Goal: Task Accomplishment & Management: Use online tool/utility

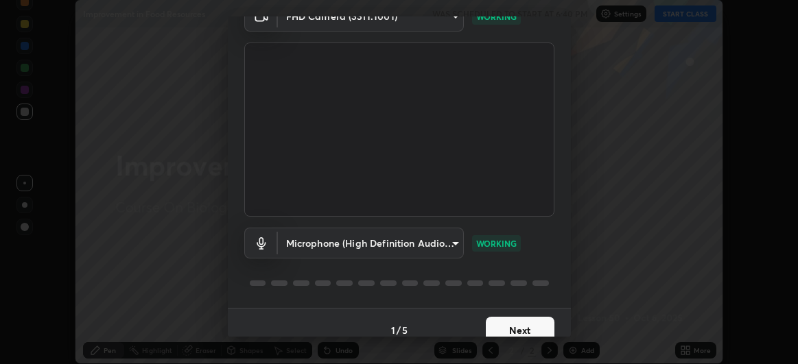
scroll to position [84, 0]
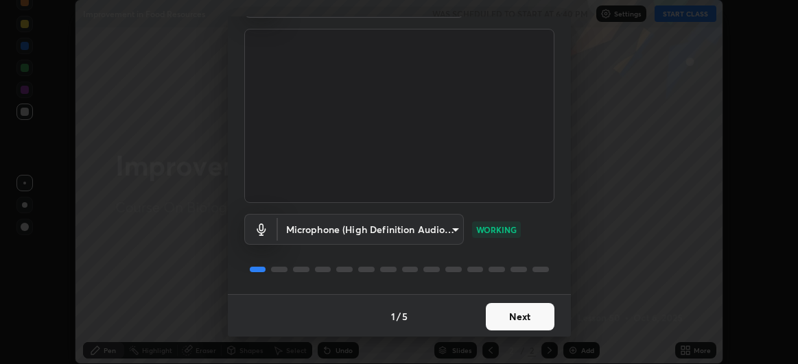
click at [537, 318] on button "Next" at bounding box center [520, 316] width 69 height 27
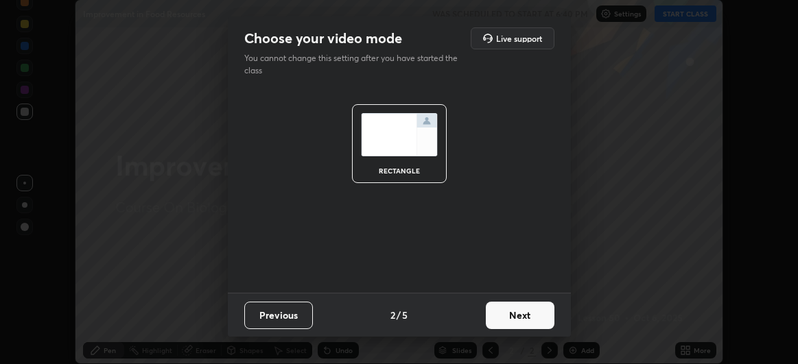
click at [529, 320] on button "Next" at bounding box center [520, 315] width 69 height 27
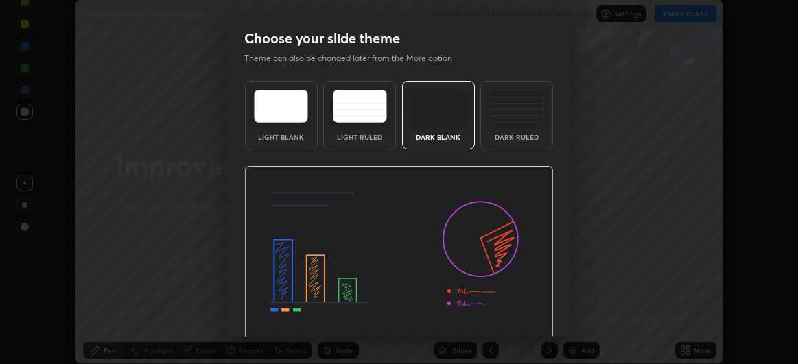
scroll to position [46, 0]
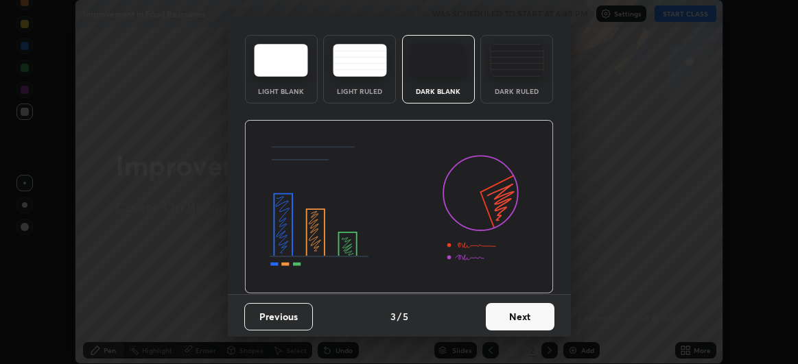
click at [514, 318] on button "Next" at bounding box center [520, 316] width 69 height 27
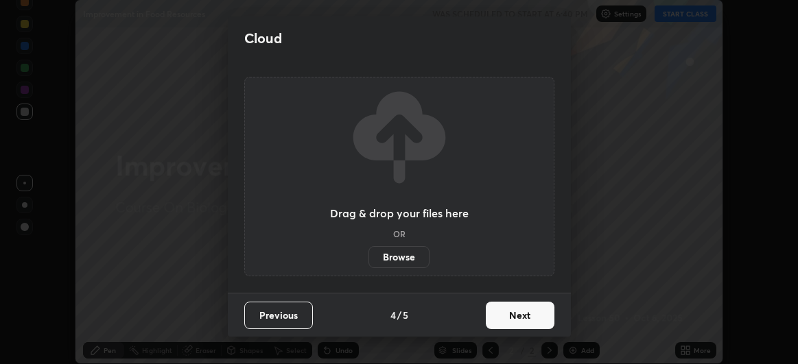
scroll to position [0, 0]
click at [518, 318] on button "Next" at bounding box center [520, 315] width 69 height 27
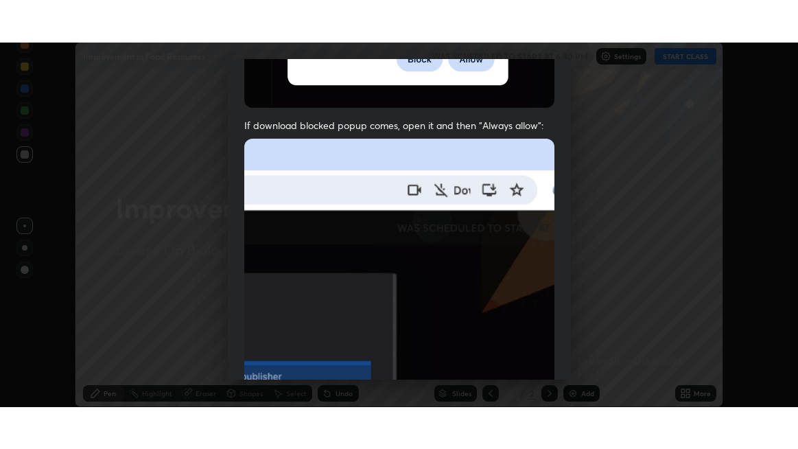
scroll to position [365, 0]
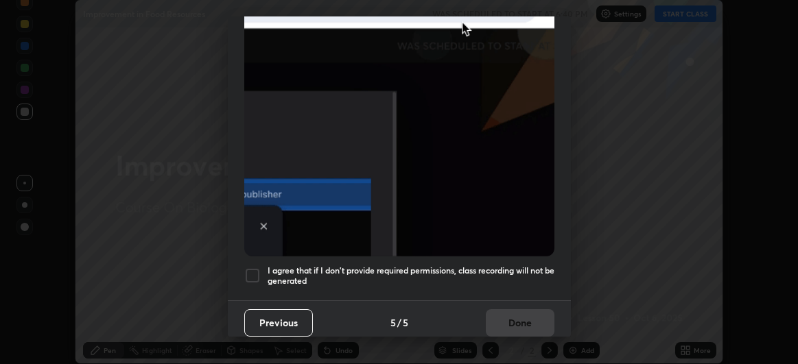
click at [255, 269] on div at bounding box center [252, 276] width 16 height 16
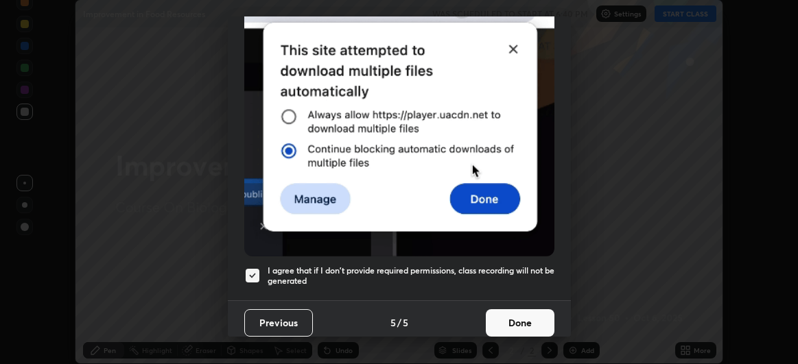
click at [513, 317] on button "Done" at bounding box center [520, 323] width 69 height 27
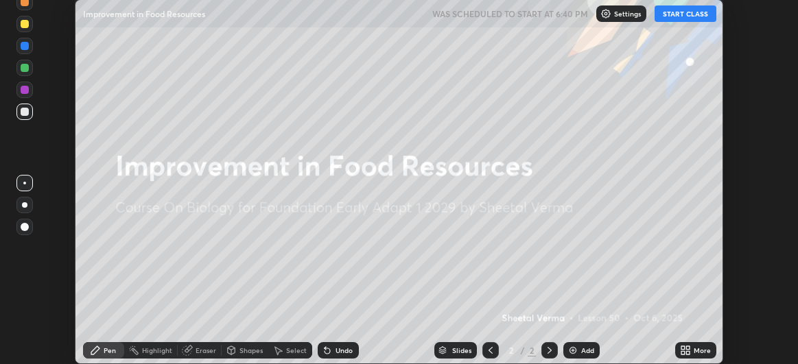
click at [709, 15] on button "START CLASS" at bounding box center [686, 13] width 62 height 16
click at [697, 349] on div "More" at bounding box center [702, 350] width 17 height 7
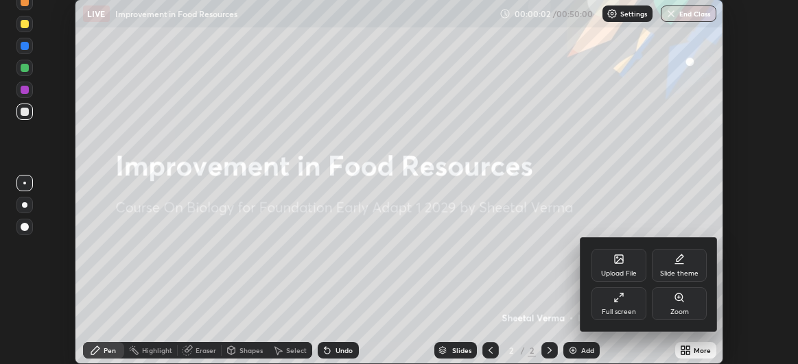
click at [625, 311] on div "Full screen" at bounding box center [619, 312] width 34 height 7
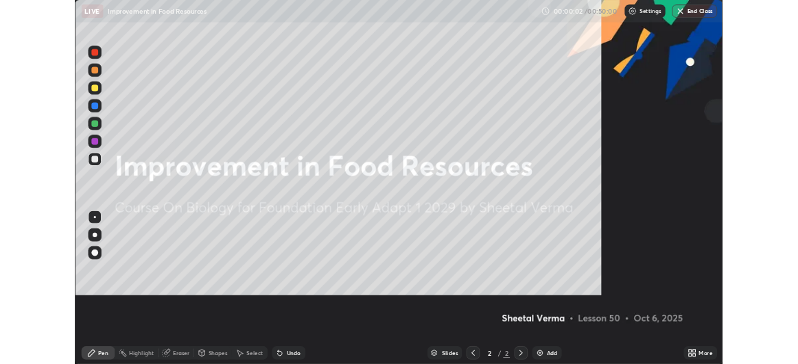
scroll to position [449, 798]
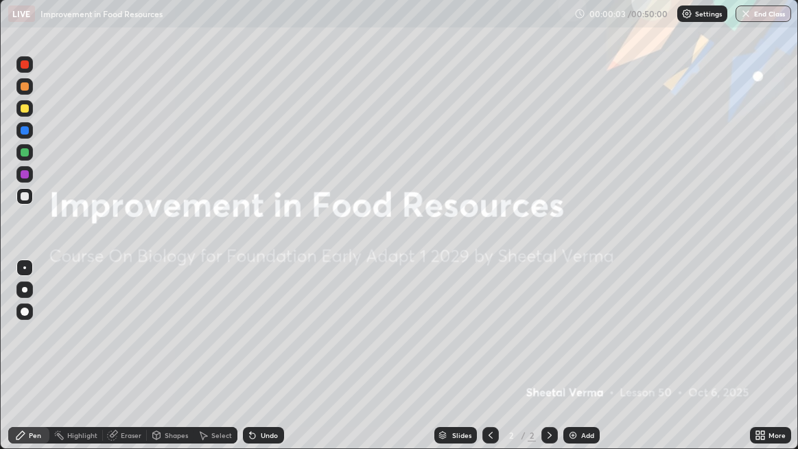
click at [588, 364] on div "Add" at bounding box center [587, 435] width 13 height 7
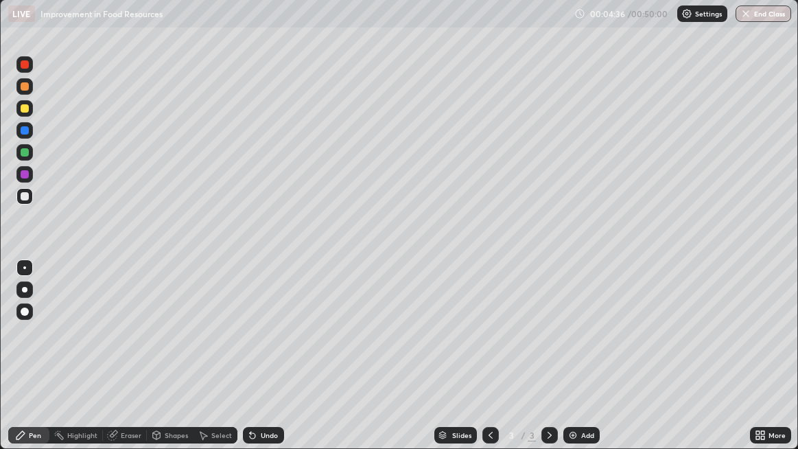
click at [32, 106] on div at bounding box center [24, 108] width 16 height 16
click at [27, 113] on div at bounding box center [24, 108] width 16 height 16
click at [585, 364] on div "Add" at bounding box center [587, 435] width 13 height 7
click at [772, 364] on div "More" at bounding box center [777, 435] width 17 height 7
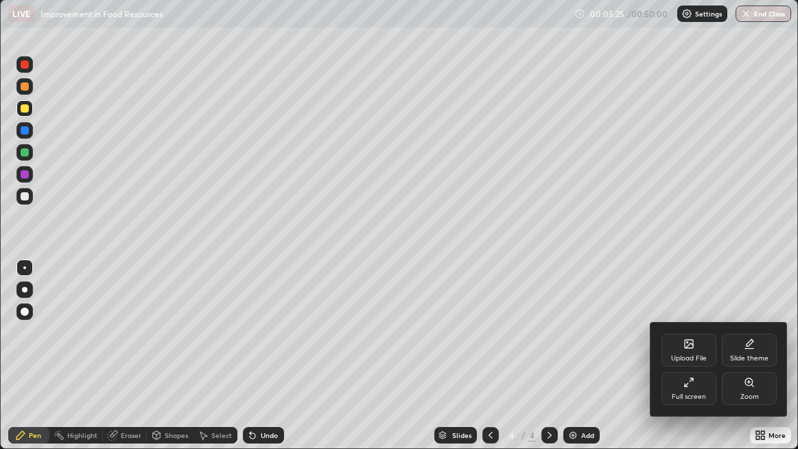
click at [701, 349] on div "Upload File" at bounding box center [689, 350] width 55 height 33
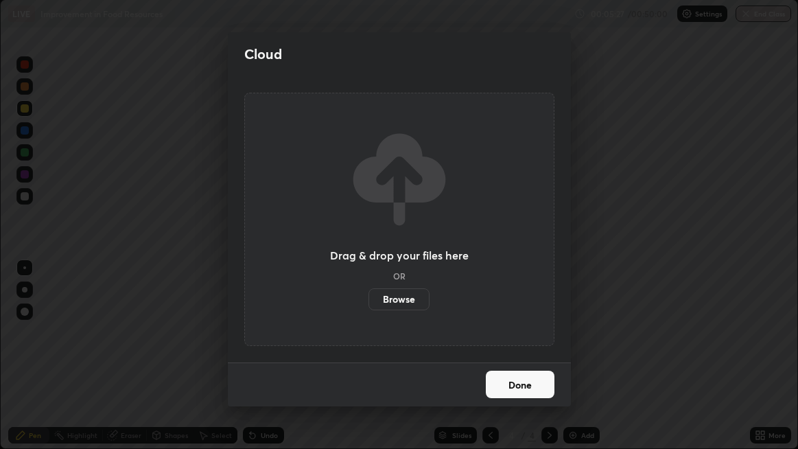
click at [415, 294] on label "Browse" at bounding box center [399, 299] width 61 height 22
click at [369, 294] on input "Browse" at bounding box center [369, 299] width 0 height 22
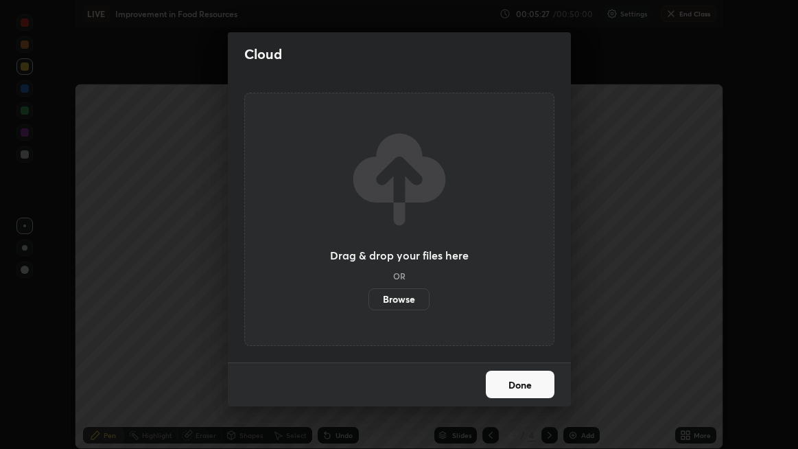
scroll to position [68272, 67838]
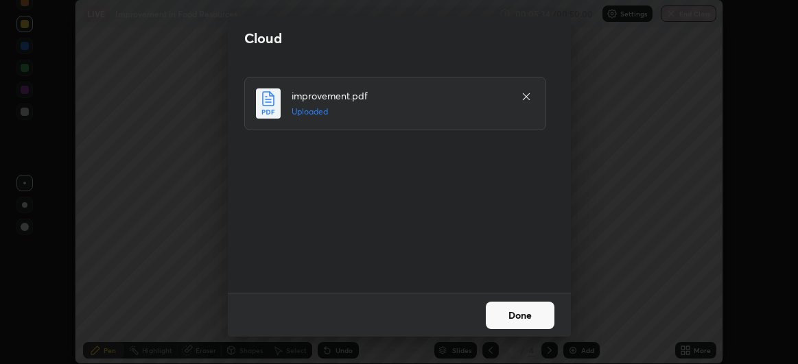
click at [512, 317] on button "Done" at bounding box center [520, 315] width 69 height 27
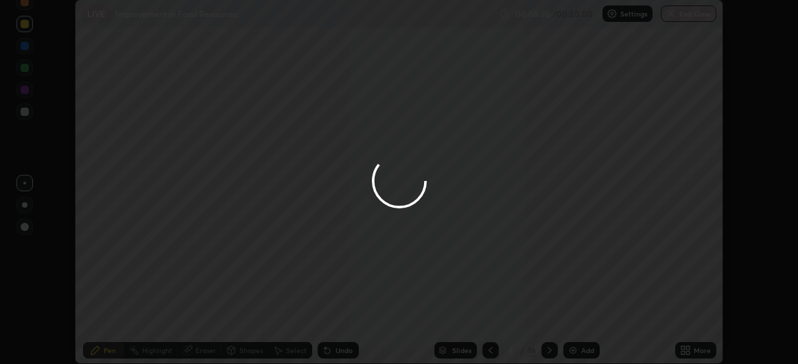
click at [509, 321] on div at bounding box center [399, 182] width 798 height 364
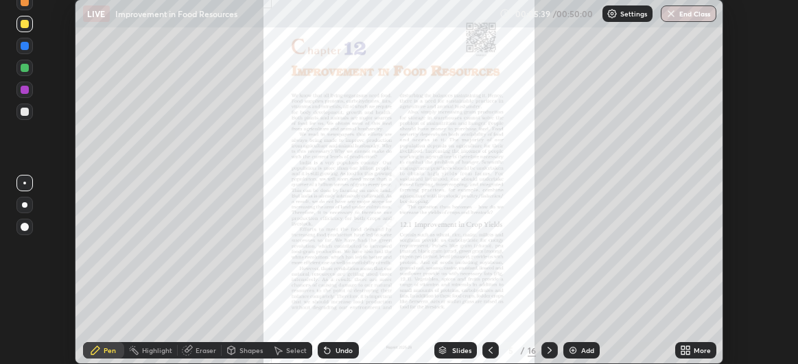
click at [690, 353] on icon at bounding box center [687, 352] width 3 height 3
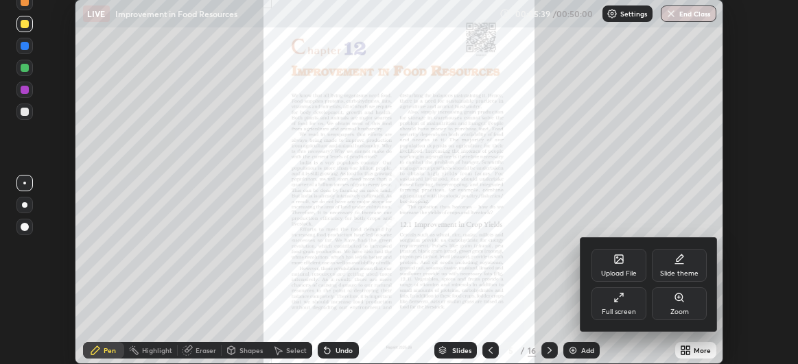
click at [633, 307] on div "Full screen" at bounding box center [619, 304] width 55 height 33
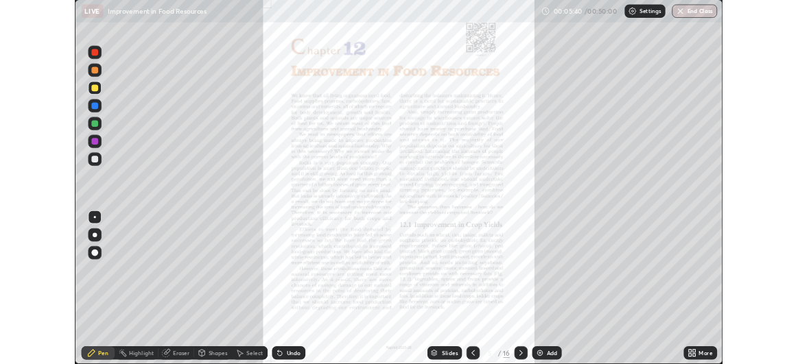
scroll to position [449, 798]
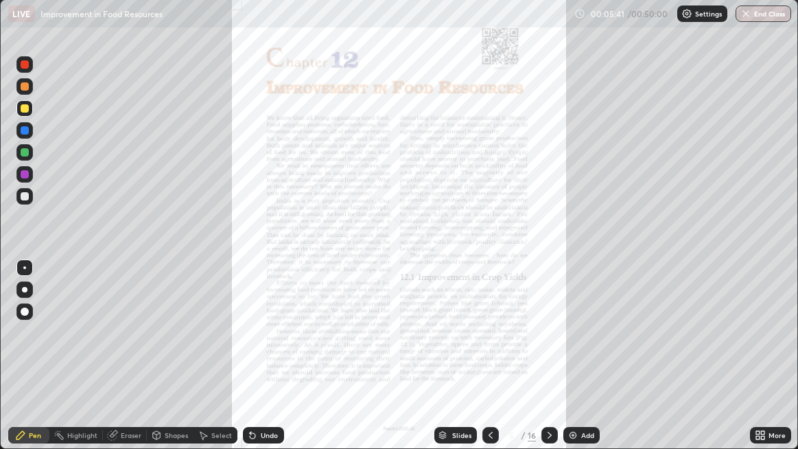
click at [548, 364] on icon at bounding box center [549, 435] width 11 height 11
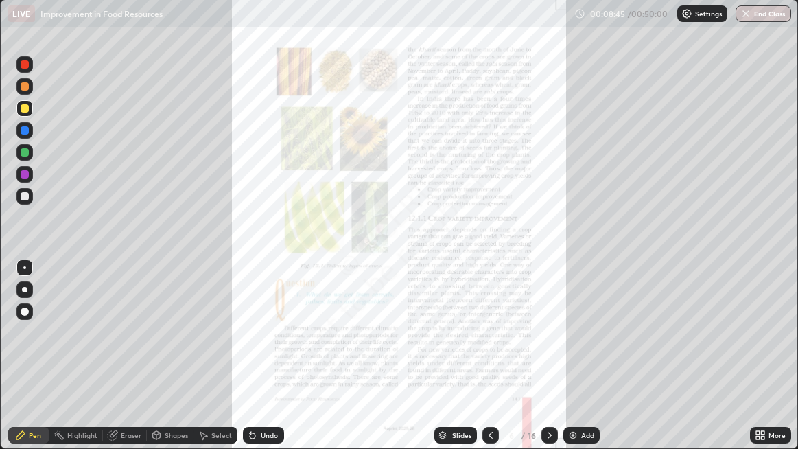
click at [587, 364] on div "Add" at bounding box center [587, 435] width 13 height 7
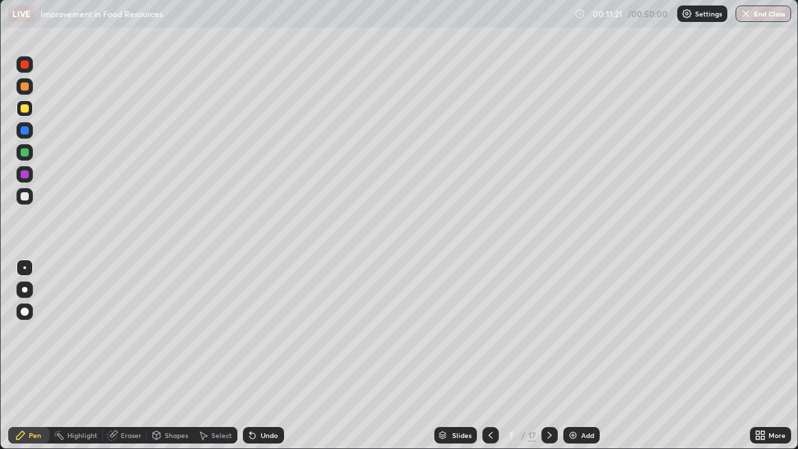
click at [26, 108] on div at bounding box center [25, 108] width 8 height 8
click at [25, 113] on div at bounding box center [25, 108] width 8 height 8
click at [27, 113] on div at bounding box center [24, 108] width 16 height 16
click at [126, 364] on div "Eraser" at bounding box center [131, 435] width 21 height 7
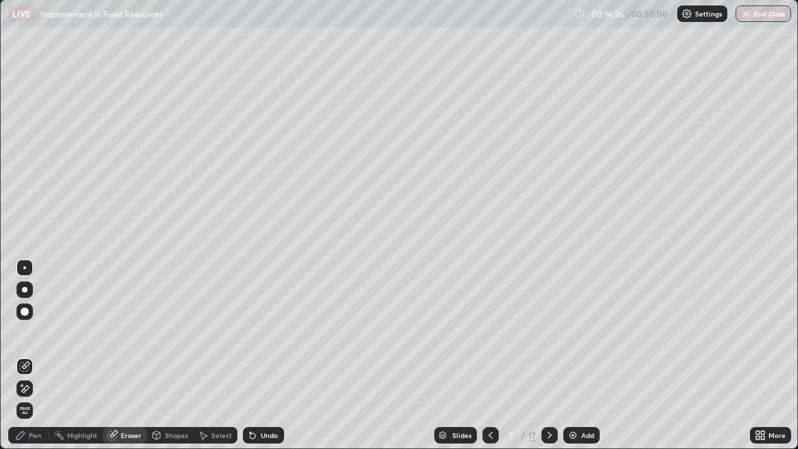
click at [29, 364] on div "Pen" at bounding box center [35, 435] width 12 height 7
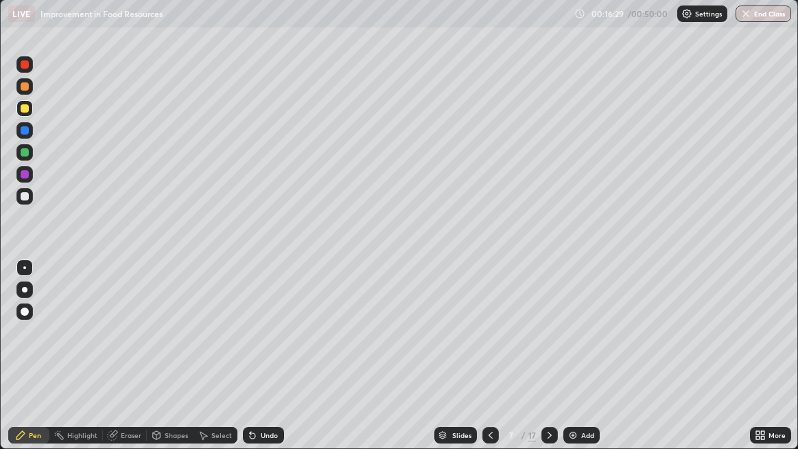
click at [26, 69] on div at bounding box center [24, 64] width 16 height 16
click at [25, 89] on div at bounding box center [25, 86] width 8 height 8
click at [767, 364] on div "More" at bounding box center [770, 435] width 41 height 16
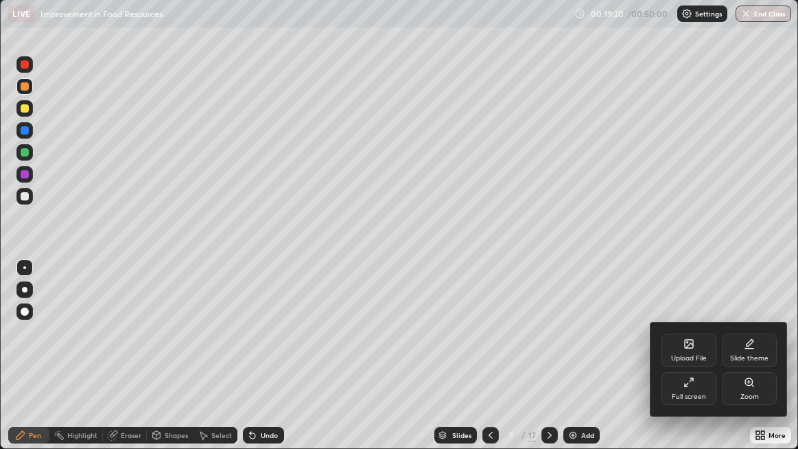
click at [767, 364] on div at bounding box center [399, 224] width 798 height 449
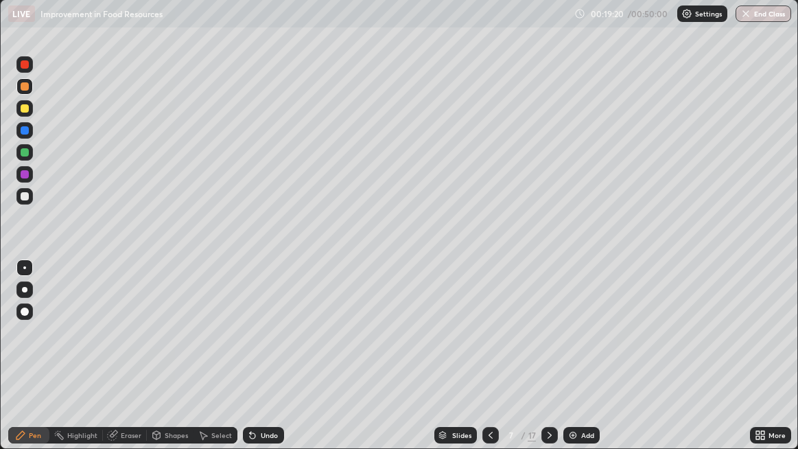
click at [555, 364] on div at bounding box center [550, 435] width 16 height 16
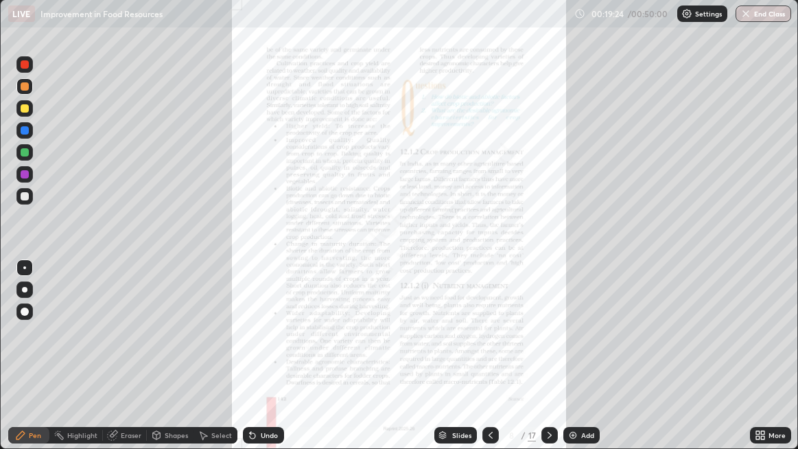
click at [583, 364] on div "Add" at bounding box center [587, 435] width 13 height 7
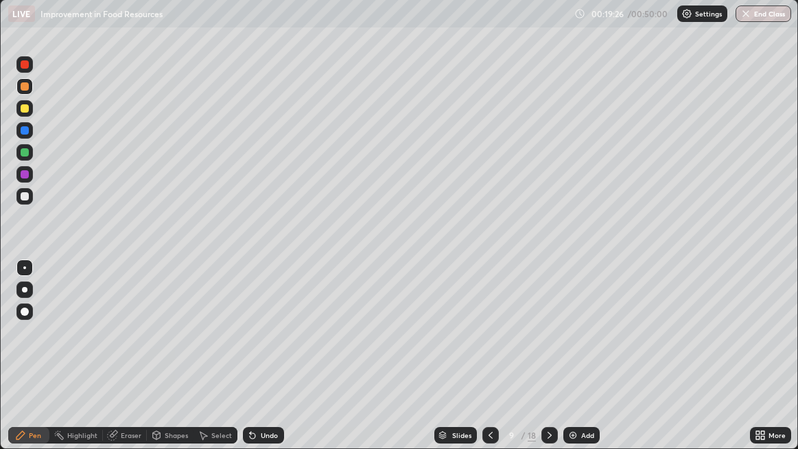
click at [30, 111] on div at bounding box center [24, 108] width 16 height 16
click at [23, 176] on div at bounding box center [25, 174] width 8 height 8
click at [25, 113] on div at bounding box center [24, 108] width 16 height 16
click at [259, 364] on div "Undo" at bounding box center [263, 435] width 41 height 16
click at [261, 364] on div "Undo" at bounding box center [269, 435] width 17 height 7
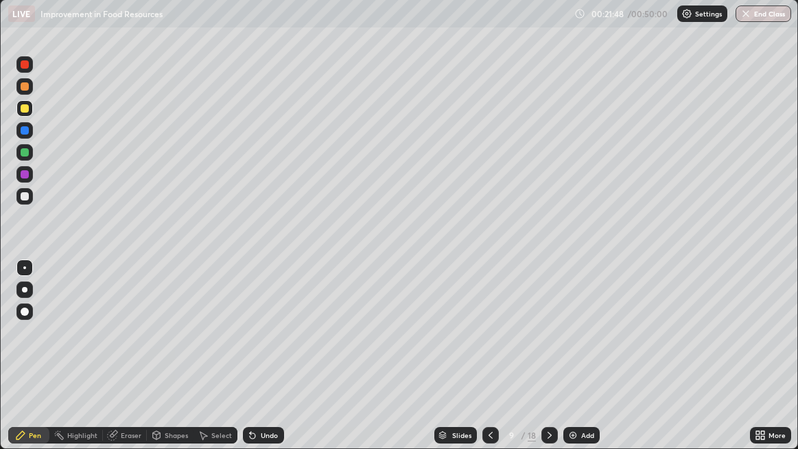
click at [262, 364] on div "Undo" at bounding box center [269, 435] width 17 height 7
click at [264, 364] on div "Undo" at bounding box center [269, 435] width 17 height 7
click at [265, 364] on div "Undo" at bounding box center [269, 435] width 17 height 7
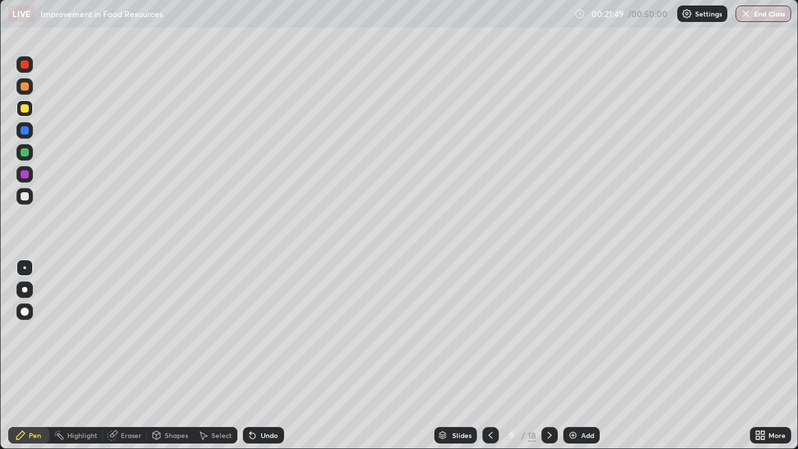
click at [268, 364] on div "Undo" at bounding box center [269, 435] width 17 height 7
click at [269, 364] on div "Undo" at bounding box center [269, 435] width 17 height 7
click at [271, 364] on div "Undo" at bounding box center [263, 435] width 41 height 16
click at [25, 180] on div at bounding box center [24, 174] width 16 height 16
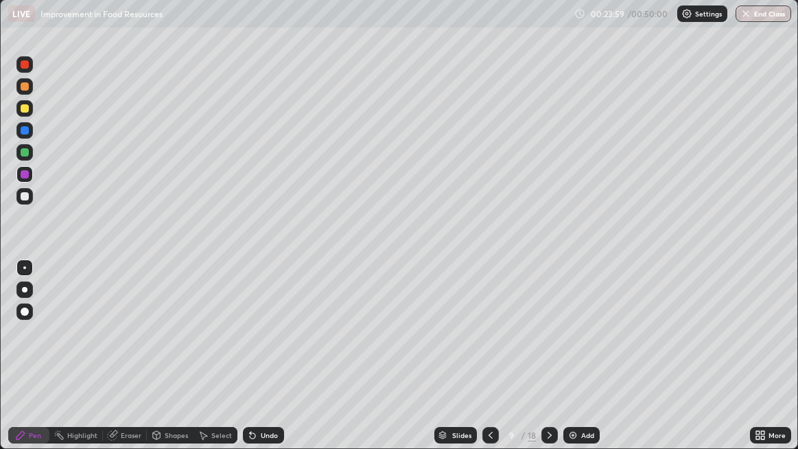
click at [582, 364] on div "Add" at bounding box center [587, 435] width 13 height 7
click at [30, 114] on div at bounding box center [24, 108] width 16 height 16
click at [27, 111] on div at bounding box center [25, 108] width 8 height 8
click at [122, 364] on div "Eraser" at bounding box center [131, 435] width 21 height 7
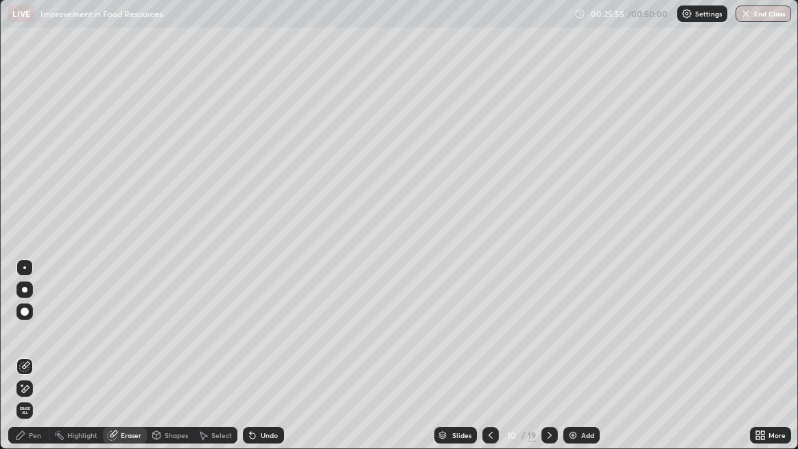
click at [31, 364] on div "Pen" at bounding box center [35, 435] width 12 height 7
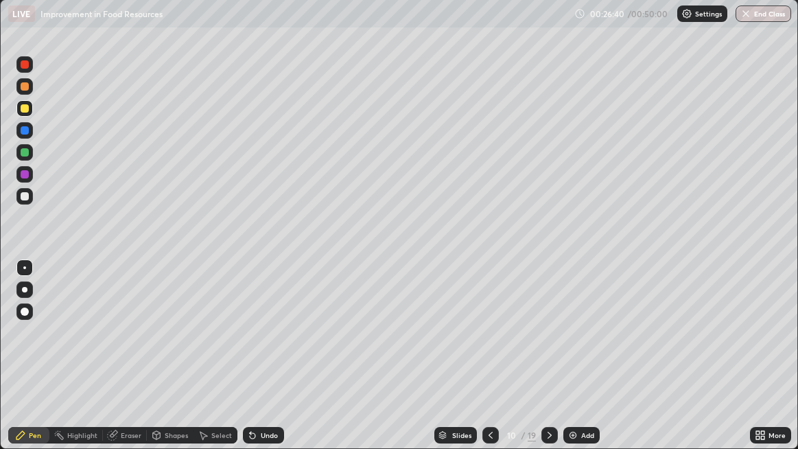
click at [127, 364] on div "Eraser" at bounding box center [131, 435] width 21 height 7
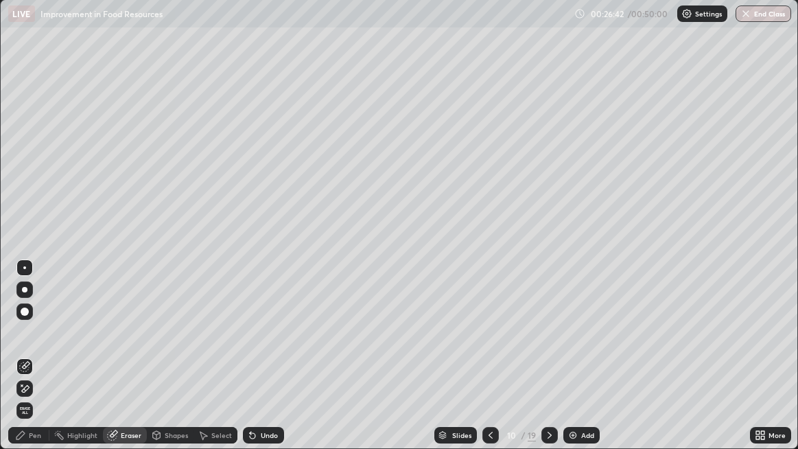
click at [25, 364] on div "Pen" at bounding box center [28, 435] width 41 height 16
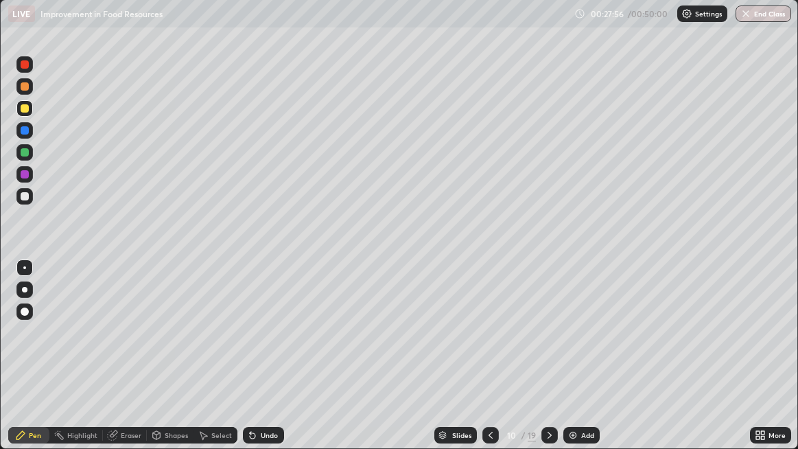
click at [550, 364] on icon at bounding box center [549, 435] width 11 height 11
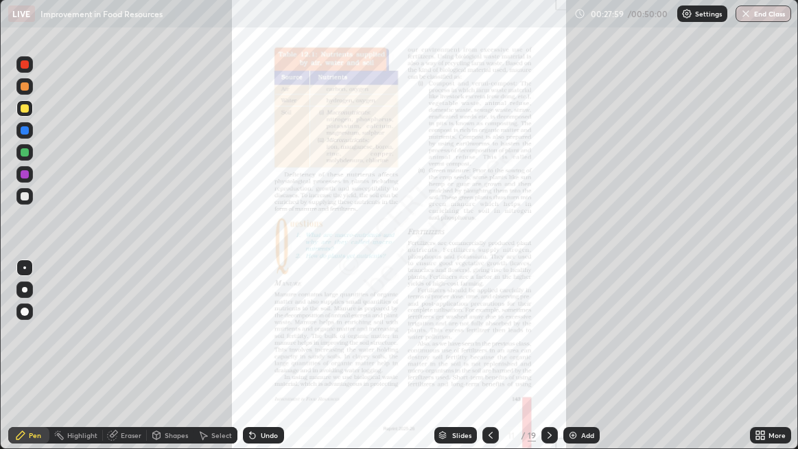
click at [489, 364] on icon at bounding box center [490, 435] width 11 height 11
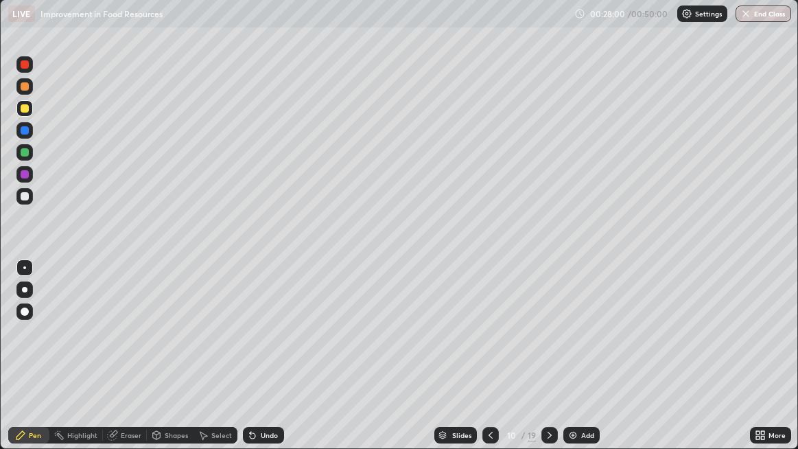
click at [491, 364] on icon at bounding box center [490, 435] width 11 height 11
click at [489, 364] on icon at bounding box center [490, 435] width 11 height 11
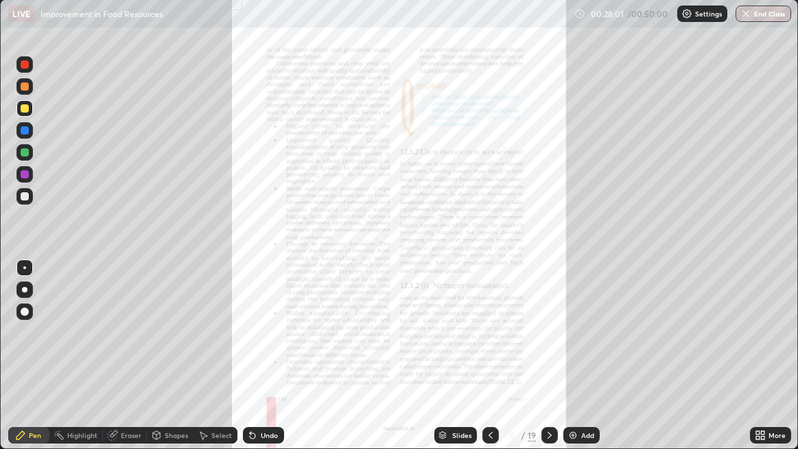
click at [489, 364] on icon at bounding box center [490, 435] width 11 height 11
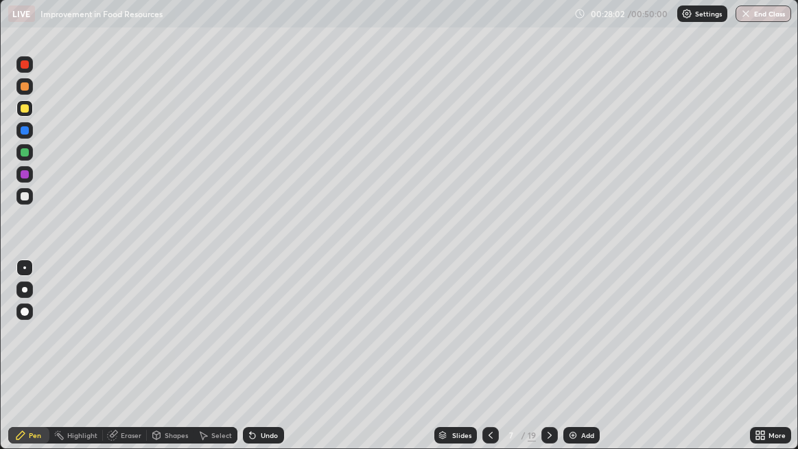
click at [489, 364] on icon at bounding box center [490, 435] width 11 height 11
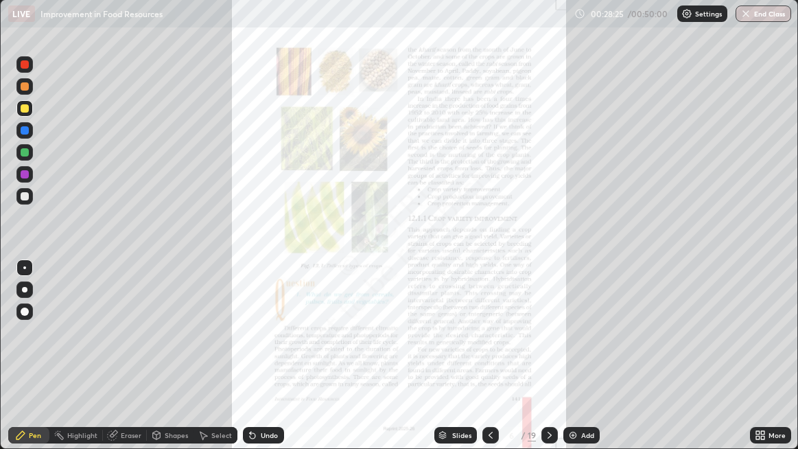
click at [279, 364] on div "Undo" at bounding box center [263, 435] width 41 height 16
click at [281, 364] on div "Undo" at bounding box center [263, 435] width 41 height 16
click at [279, 364] on div "Undo" at bounding box center [263, 435] width 41 height 16
click at [281, 364] on div "Undo" at bounding box center [263, 435] width 41 height 16
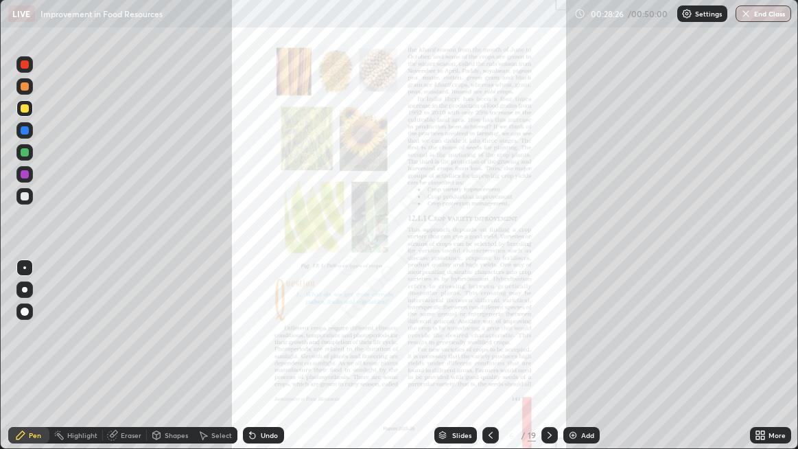
click at [279, 364] on div "Undo" at bounding box center [263, 435] width 41 height 16
click at [280, 364] on div "Undo" at bounding box center [263, 435] width 41 height 16
click at [281, 364] on div "Undo" at bounding box center [263, 435] width 41 height 16
click at [27, 71] on div at bounding box center [24, 64] width 16 height 16
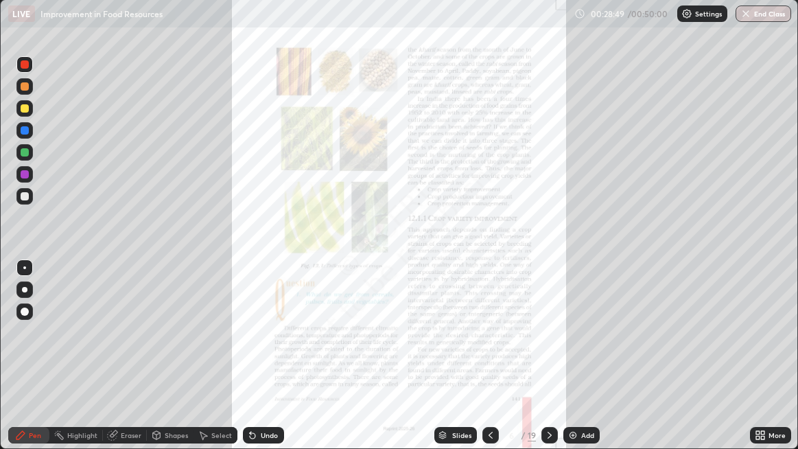
click at [25, 115] on div at bounding box center [24, 108] width 16 height 16
click at [115, 364] on icon at bounding box center [112, 435] width 11 height 11
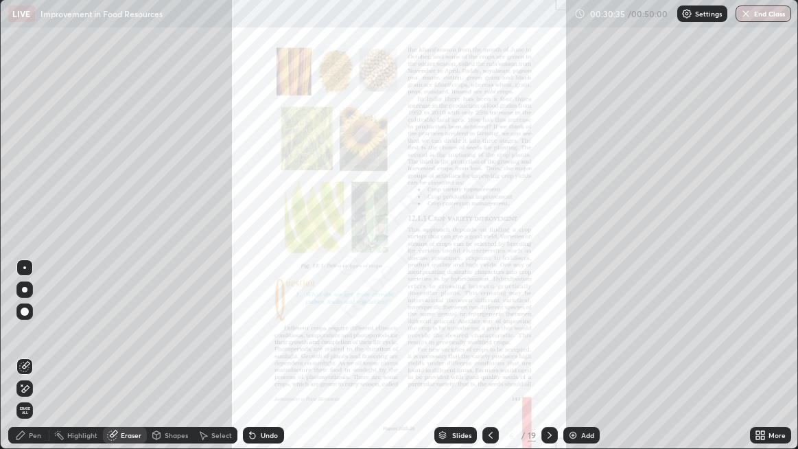
click at [32, 364] on div at bounding box center [24, 388] width 16 height 16
click at [25, 364] on span "Erase all" at bounding box center [24, 410] width 15 height 8
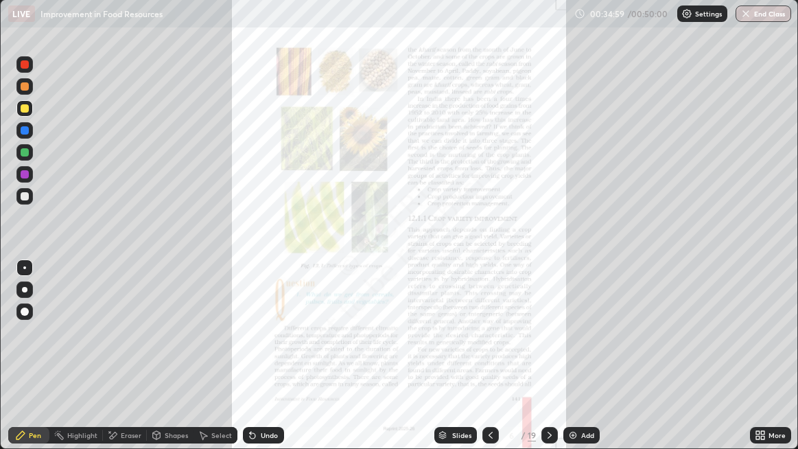
click at [25, 178] on div at bounding box center [25, 174] width 8 height 8
click at [580, 364] on div "Add" at bounding box center [582, 435] width 36 height 16
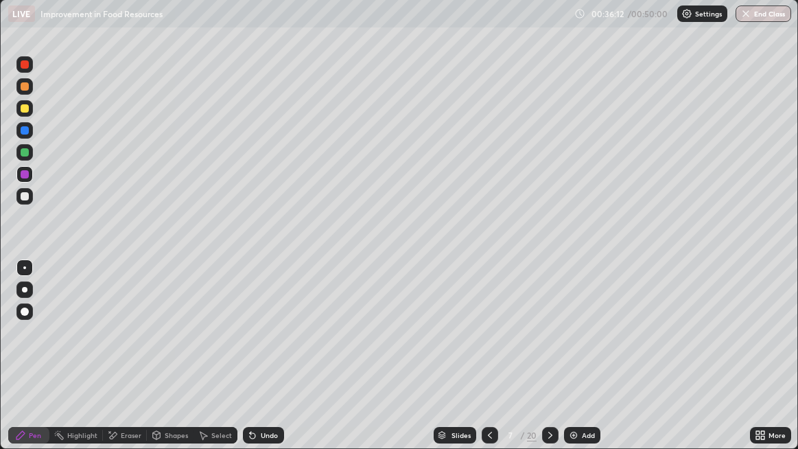
click at [27, 109] on div at bounding box center [25, 108] width 8 height 8
click at [27, 194] on div at bounding box center [25, 196] width 8 height 8
click at [25, 176] on div at bounding box center [25, 174] width 8 height 8
click at [272, 364] on div "Undo" at bounding box center [269, 435] width 17 height 7
click at [275, 364] on div "Undo" at bounding box center [269, 435] width 17 height 7
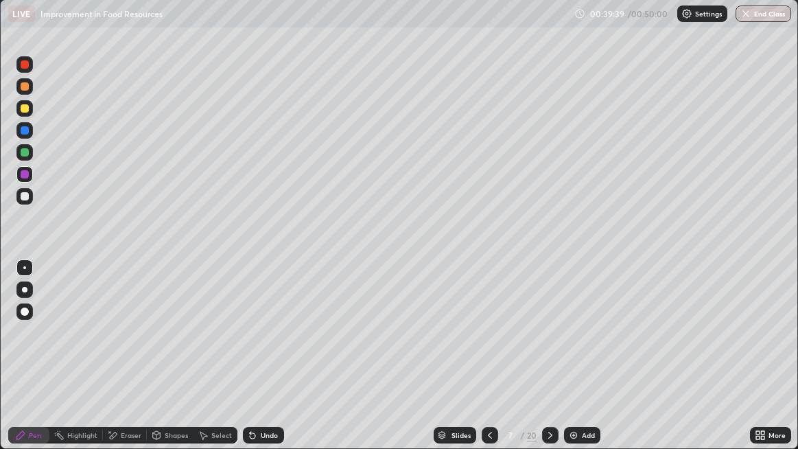
click at [278, 364] on div "Undo" at bounding box center [263, 435] width 41 height 16
click at [276, 364] on div "Undo" at bounding box center [269, 435] width 17 height 7
click at [32, 196] on div at bounding box center [24, 196] width 16 height 16
click at [28, 176] on div at bounding box center [25, 174] width 8 height 8
click at [268, 364] on div "Undo" at bounding box center [263, 435] width 41 height 16
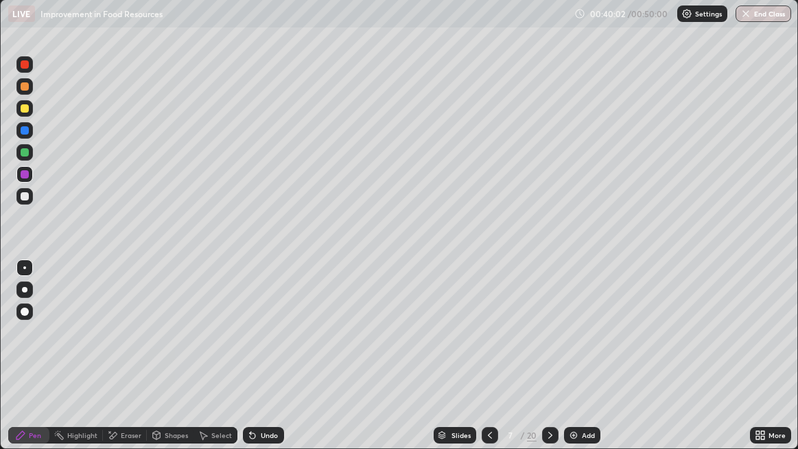
click at [268, 364] on div "Undo" at bounding box center [269, 435] width 17 height 7
click at [30, 132] on div at bounding box center [24, 130] width 16 height 16
click at [27, 155] on div at bounding box center [25, 152] width 8 height 8
click at [23, 175] on div at bounding box center [25, 174] width 8 height 8
click at [759, 21] on button "End Class" at bounding box center [764, 13] width 56 height 16
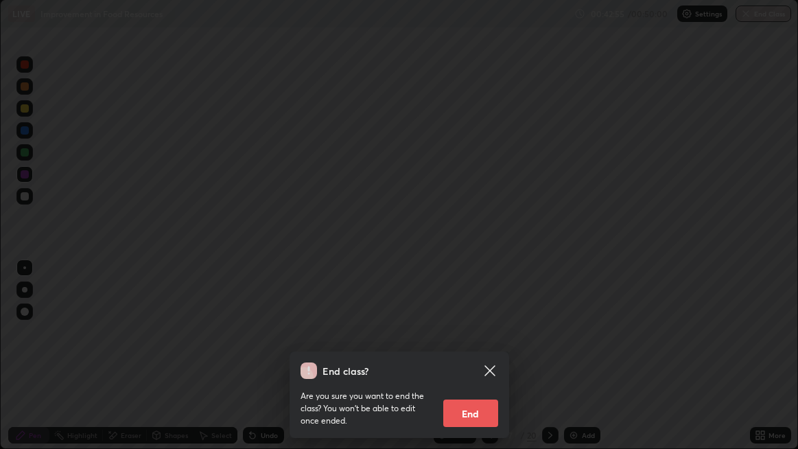
click at [480, 364] on button "End" at bounding box center [470, 412] width 55 height 27
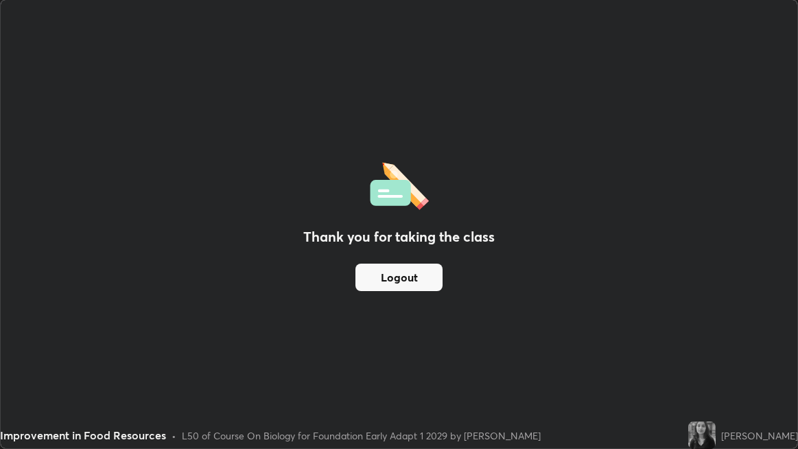
click at [403, 281] on button "Logout" at bounding box center [399, 277] width 87 height 27
click at [387, 279] on button "Logout" at bounding box center [399, 277] width 87 height 27
click at [387, 274] on button "Logout" at bounding box center [399, 277] width 87 height 27
click at [386, 272] on button "Logout" at bounding box center [399, 277] width 87 height 27
click at [386, 274] on button "Logout" at bounding box center [399, 277] width 87 height 27
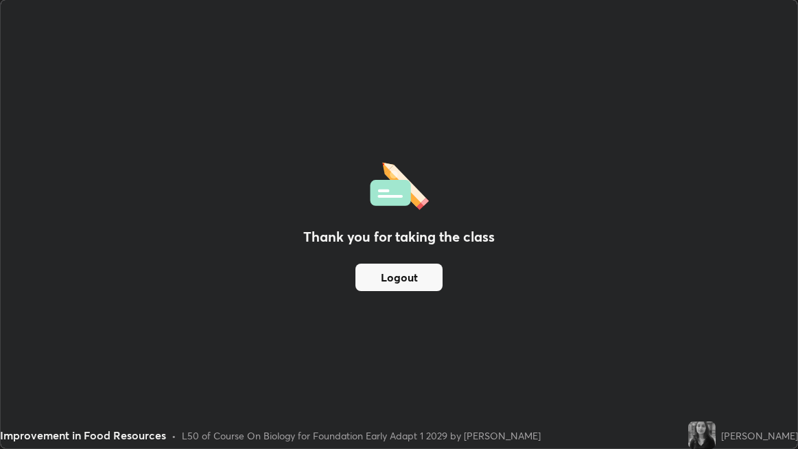
click at [386, 275] on button "Logout" at bounding box center [399, 277] width 87 height 27
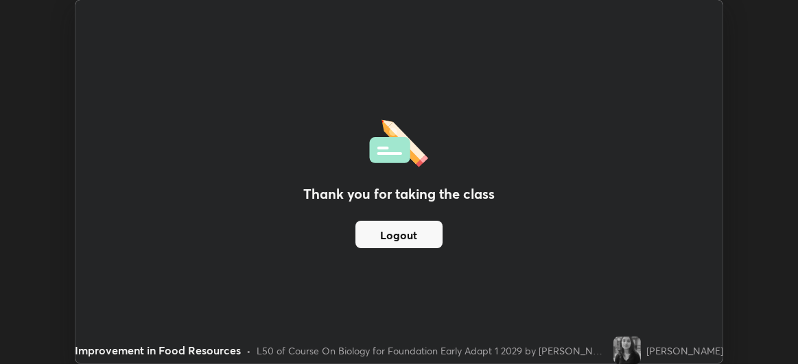
scroll to position [68272, 67838]
